Goal: Task Accomplishment & Management: Use online tool/utility

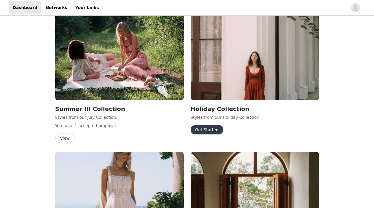
scroll to position [399, 0]
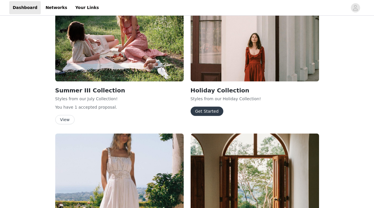
click at [216, 111] on button "Get Started" at bounding box center [207, 110] width 33 height 9
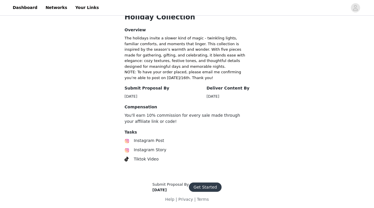
scroll to position [129, 0]
click at [207, 184] on button "Get Started" at bounding box center [205, 187] width 33 height 9
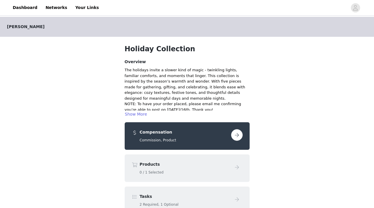
click at [239, 137] on button "button" at bounding box center [237, 135] width 12 height 12
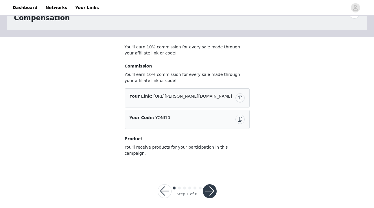
scroll to position [21, 0]
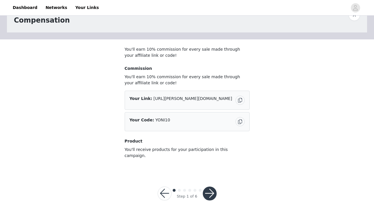
click at [211, 187] on button "button" at bounding box center [210, 193] width 14 height 14
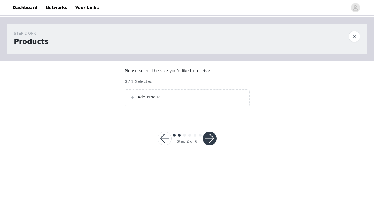
click at [201, 100] on p "Add Product" at bounding box center [191, 97] width 107 height 6
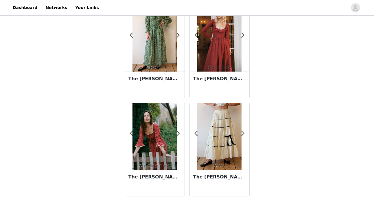
scroll to position [131, 0]
click at [178, 133] on span at bounding box center [178, 133] width 13 height 0
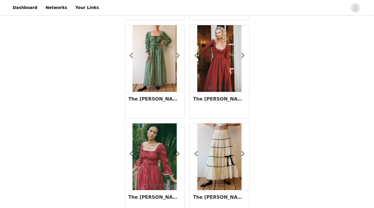
scroll to position [110, 0]
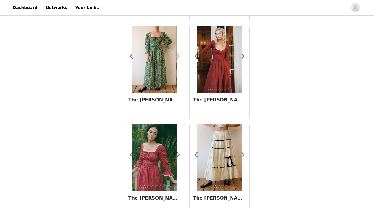
click at [179, 56] on span at bounding box center [178, 56] width 13 height 0
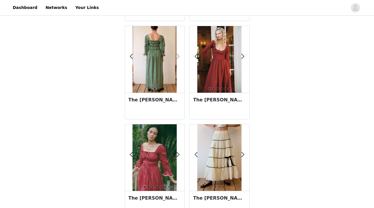
click at [179, 56] on span at bounding box center [178, 56] width 13 height 0
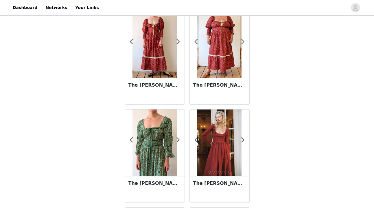
scroll to position [9, 0]
